Goal: Transaction & Acquisition: Book appointment/travel/reservation

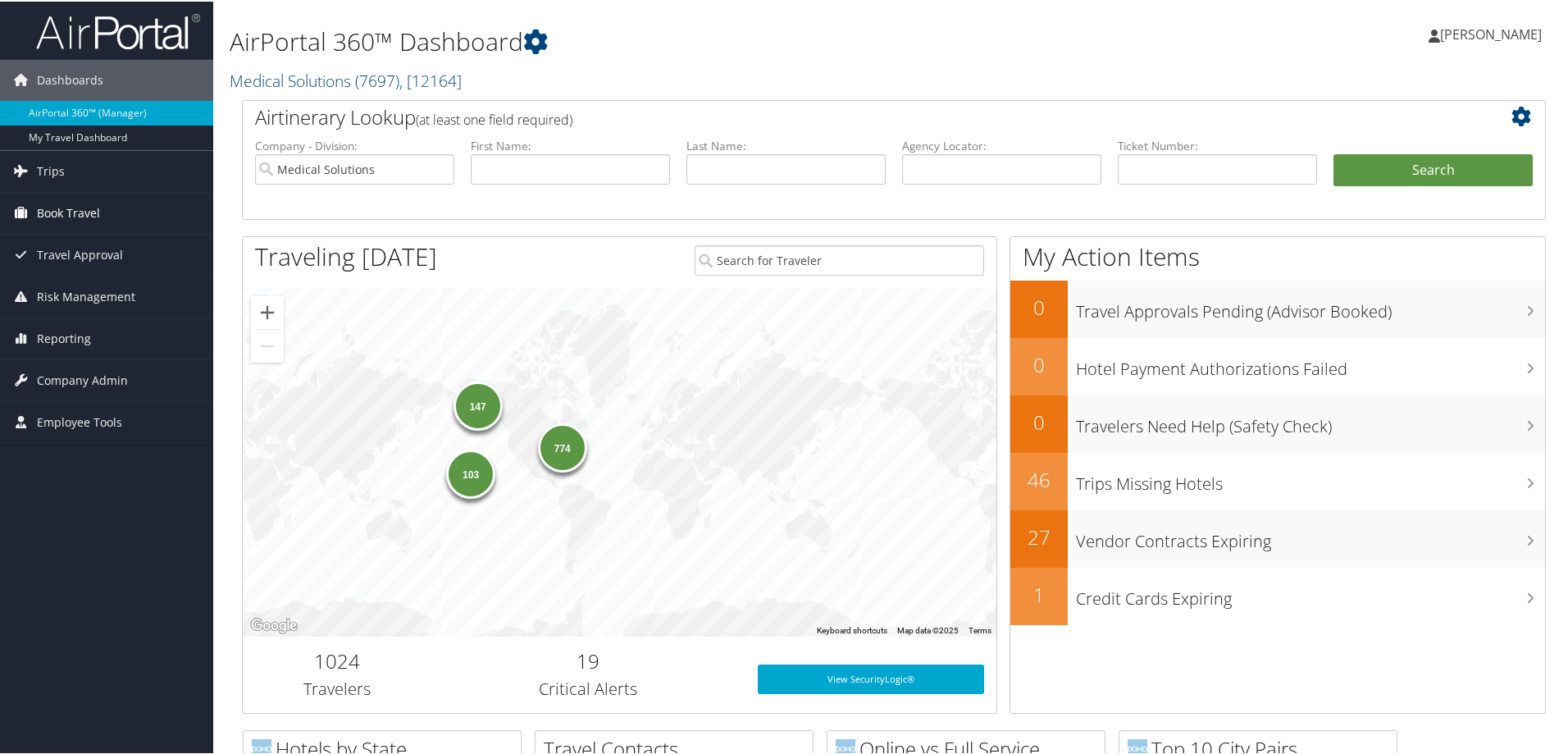
click at [98, 208] on span "Book Travel" at bounding box center [68, 211] width 63 height 41
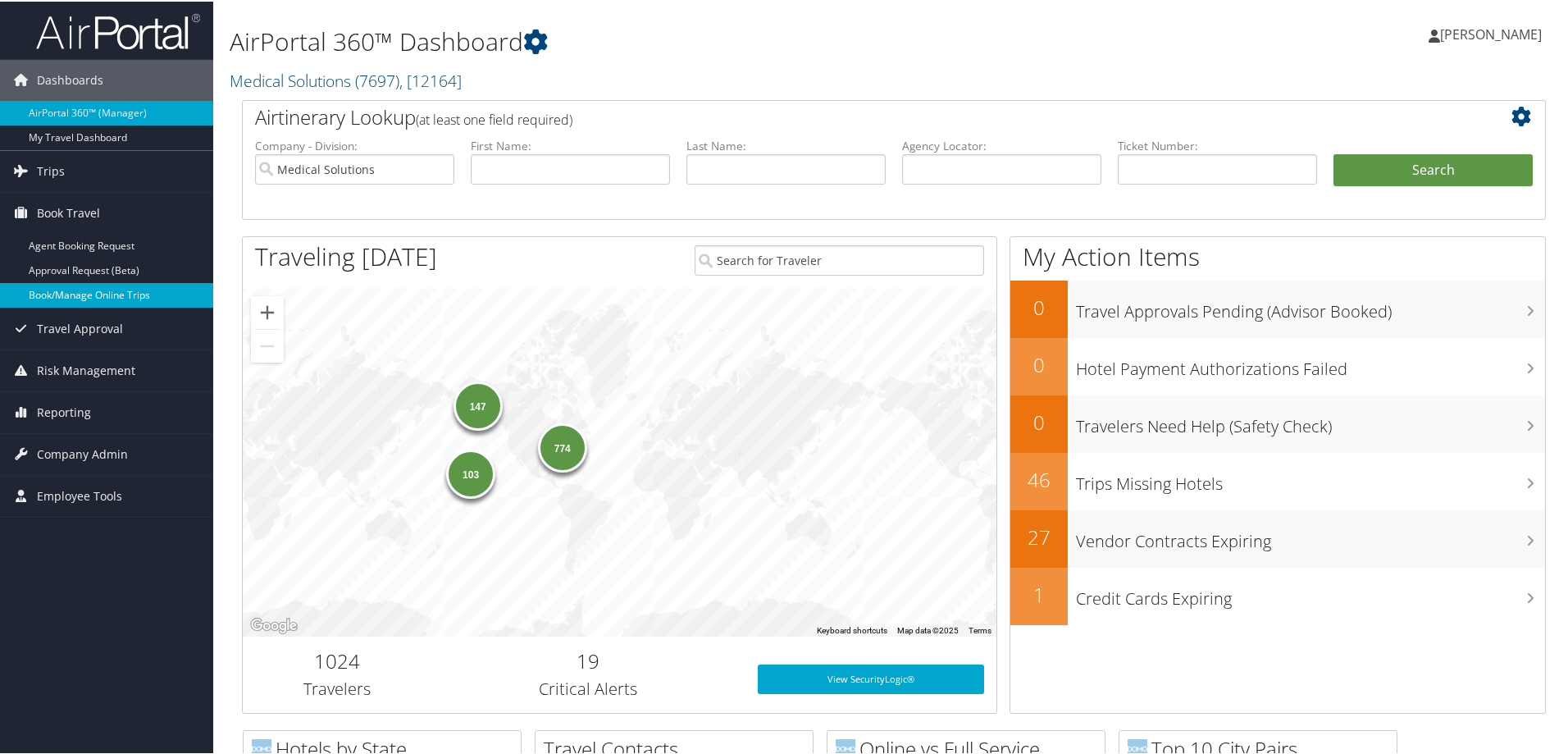
click at [157, 294] on link "Book/Manage Online Trips" at bounding box center [106, 294] width 213 height 25
